Goal: Information Seeking & Learning: Learn about a topic

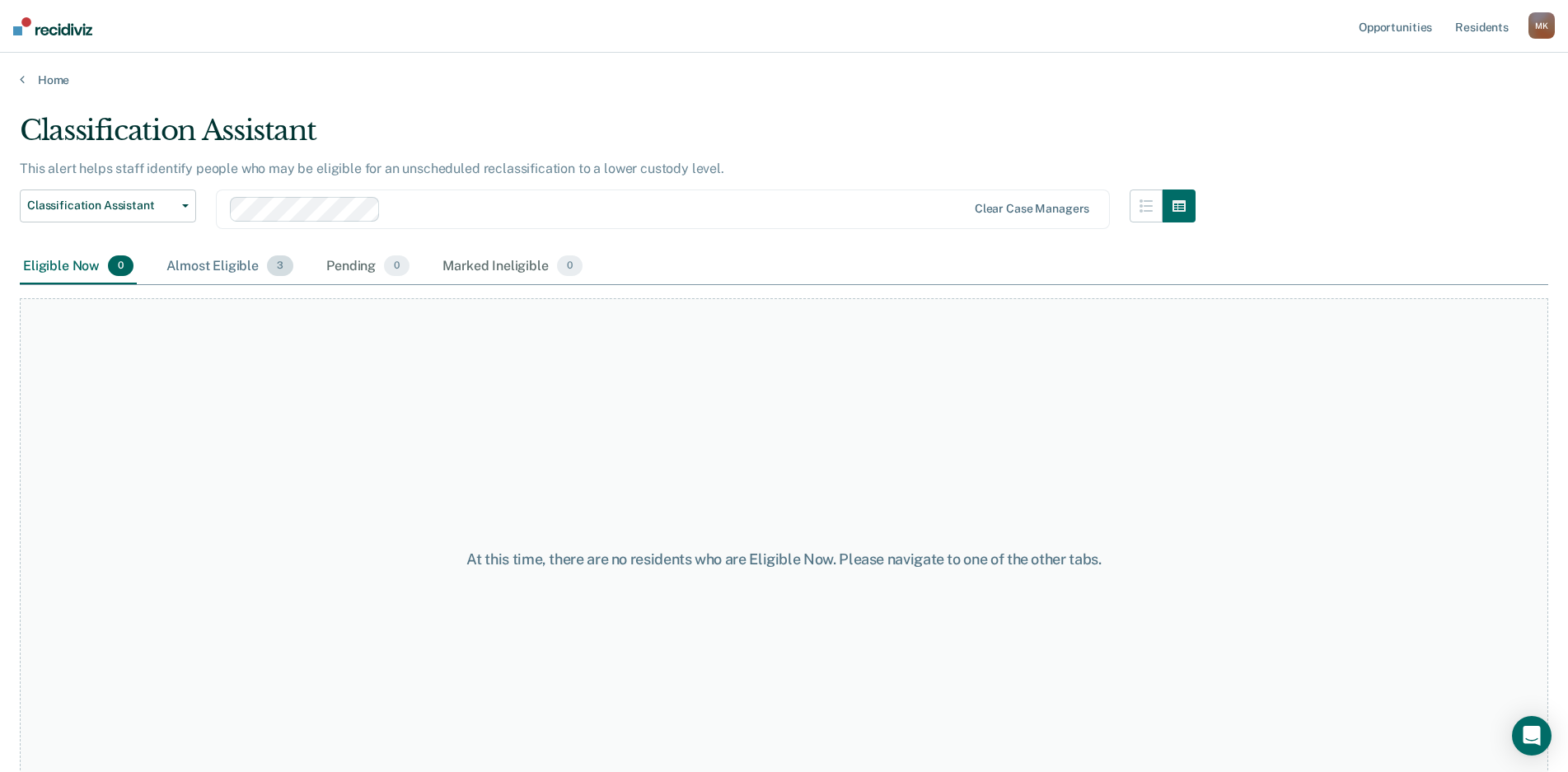
click at [247, 272] on div "Almost Eligible 3" at bounding box center [229, 267] width 133 height 37
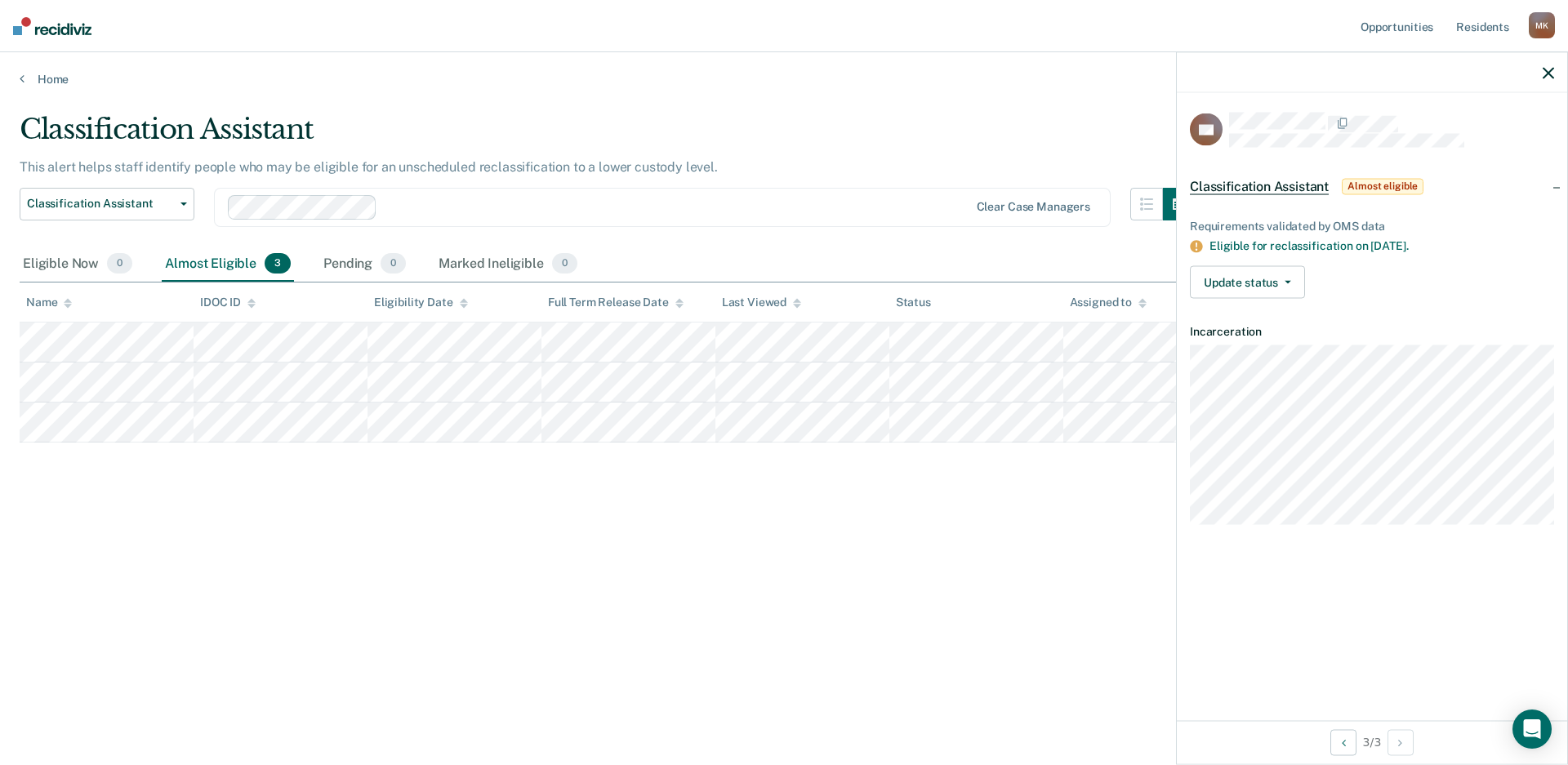
click at [640, 489] on div "Classification Assistant This alert helps staff identify people who may be elig…" at bounding box center [784, 378] width 1529 height 530
